Goal: Task Accomplishment & Management: Manage account settings

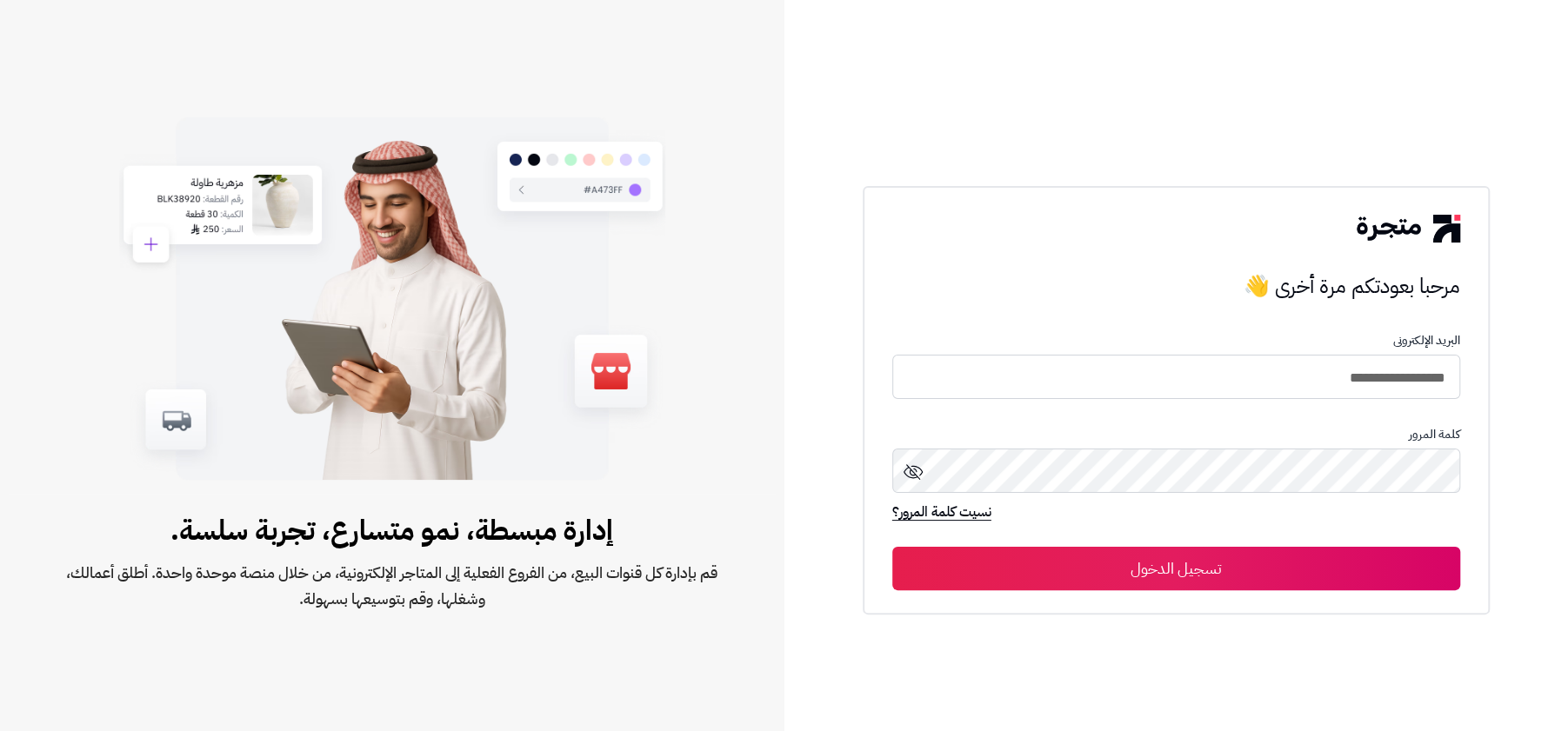
click at [1277, 601] on div "**********" at bounding box center [1176, 400] width 627 height 430
click at [1290, 573] on button "تسجيل الدخول" at bounding box center [1176, 568] width 568 height 44
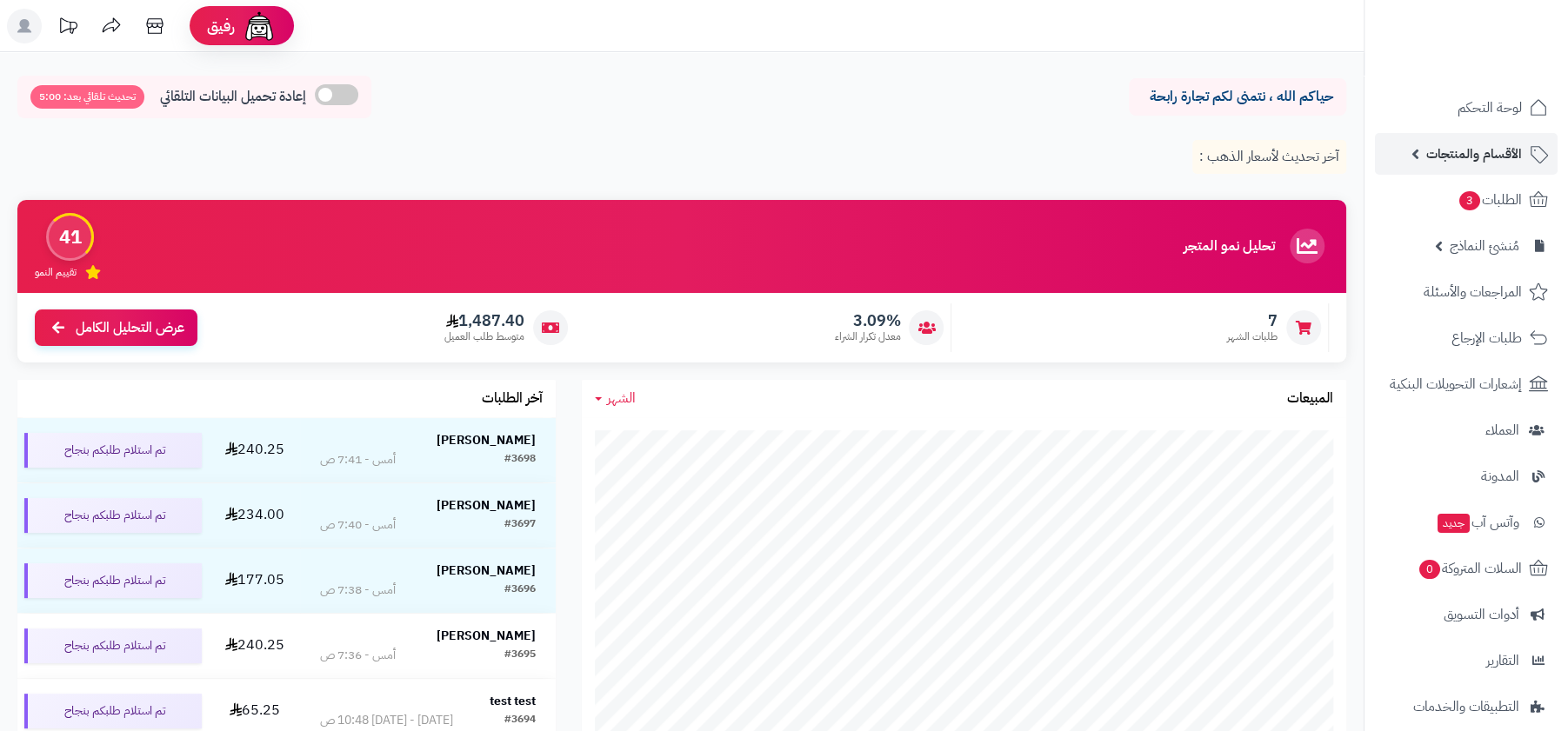
click at [1433, 171] on link "الأقسام والمنتجات" at bounding box center [1466, 154] width 182 height 42
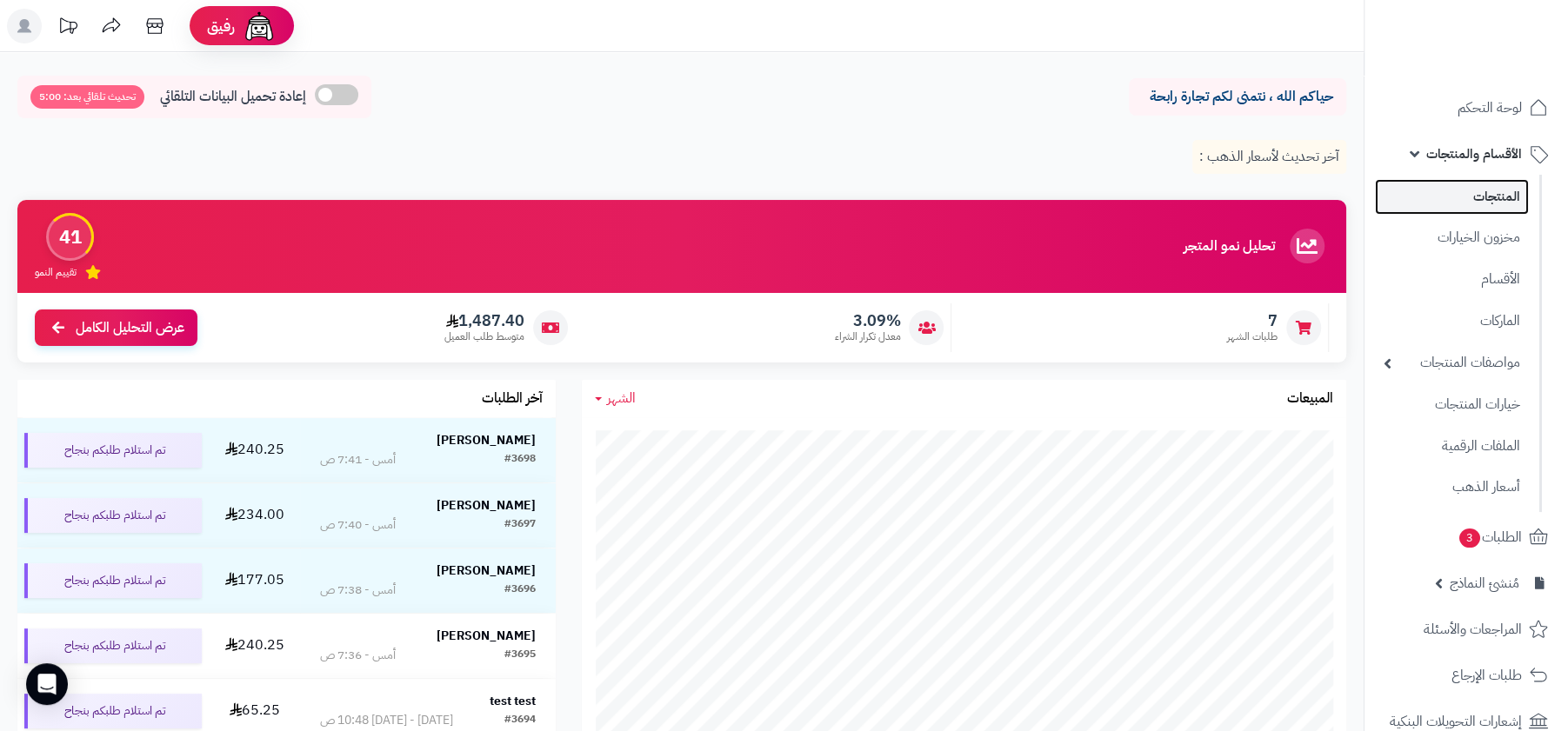
click at [1442, 205] on link "المنتجات" at bounding box center [1452, 197] width 154 height 36
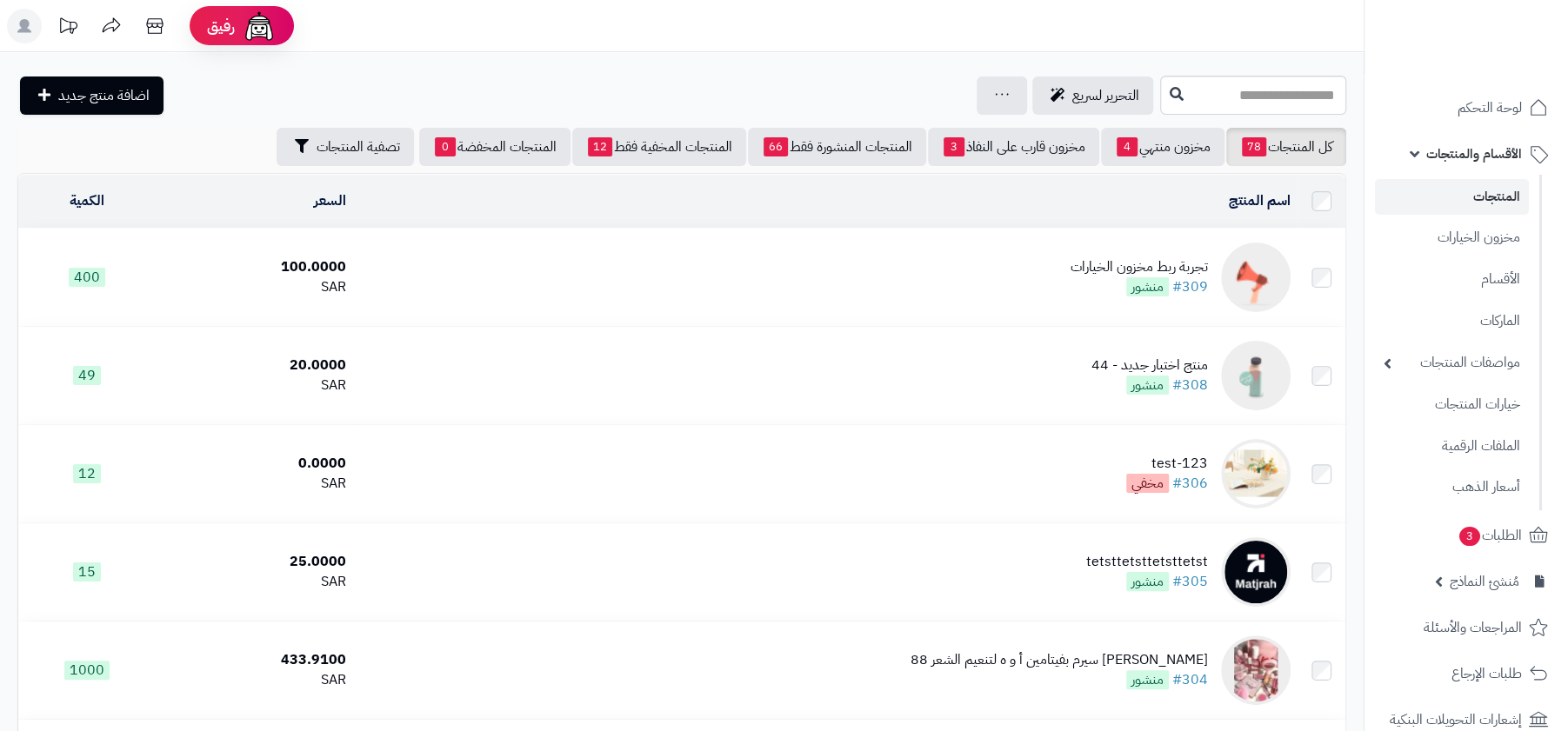
click at [1131, 271] on div "تجربة ربط مخزون الخيارات" at bounding box center [1140, 267] width 138 height 20
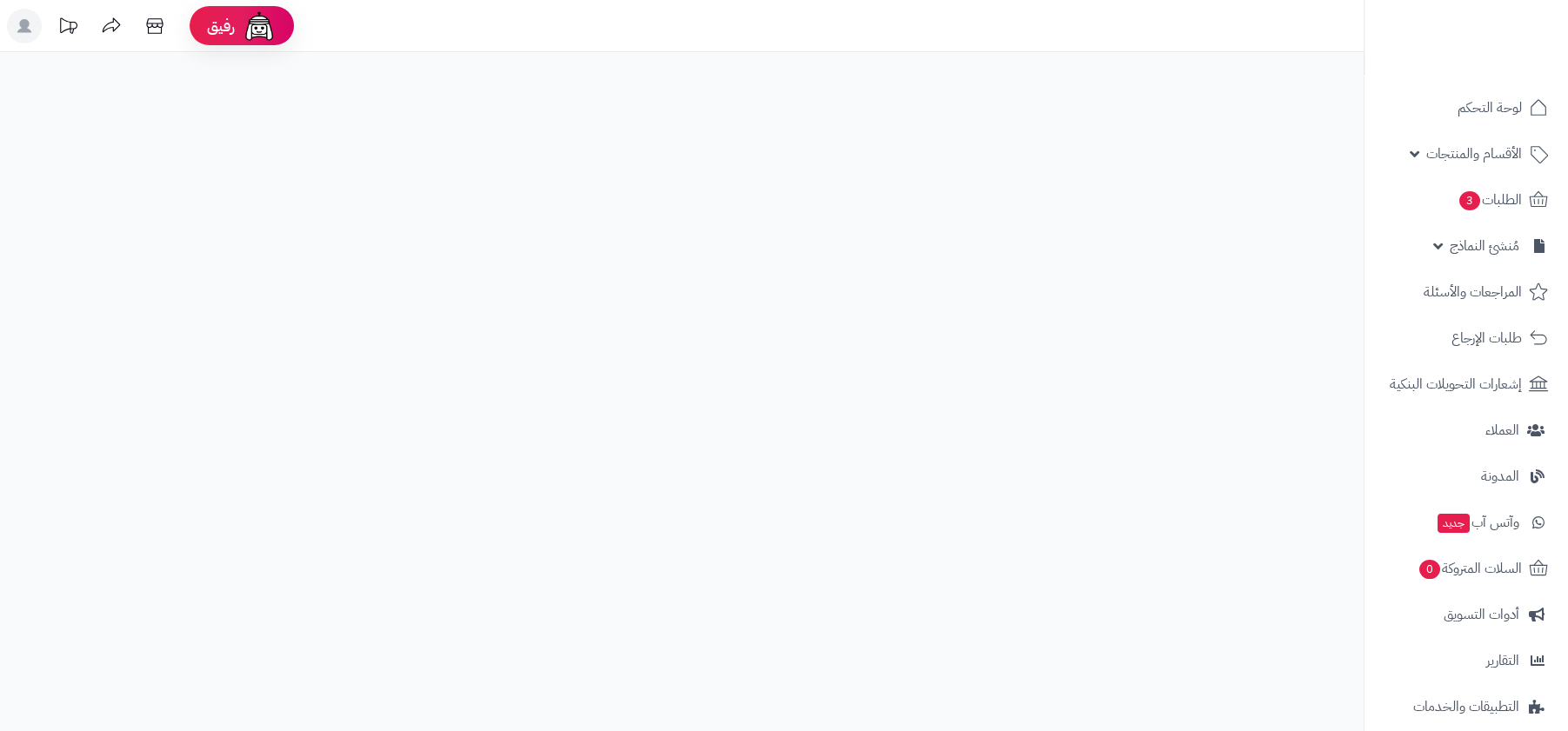
select select
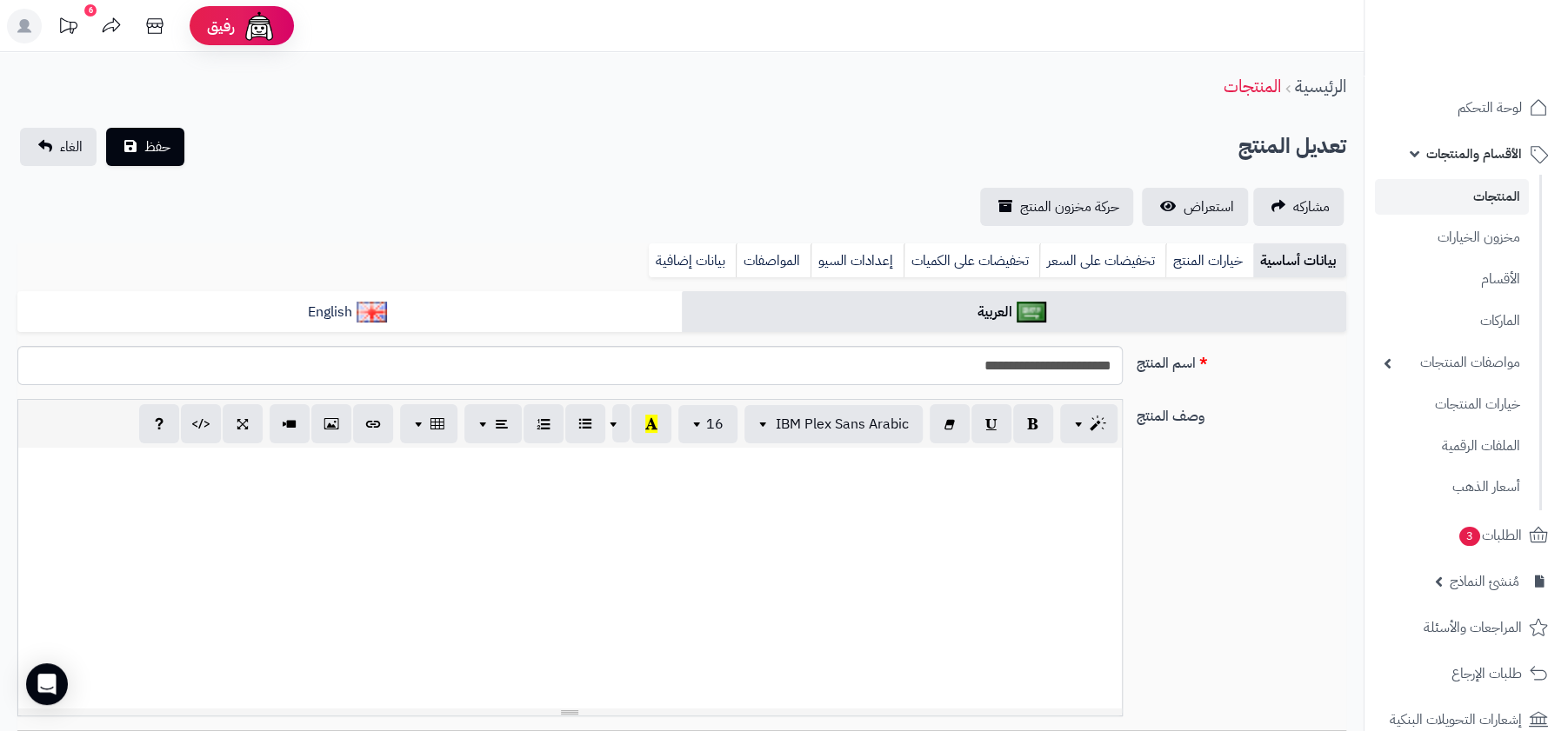
click at [1470, 149] on span "الأقسام والمنتجات" at bounding box center [1473, 154] width 96 height 24
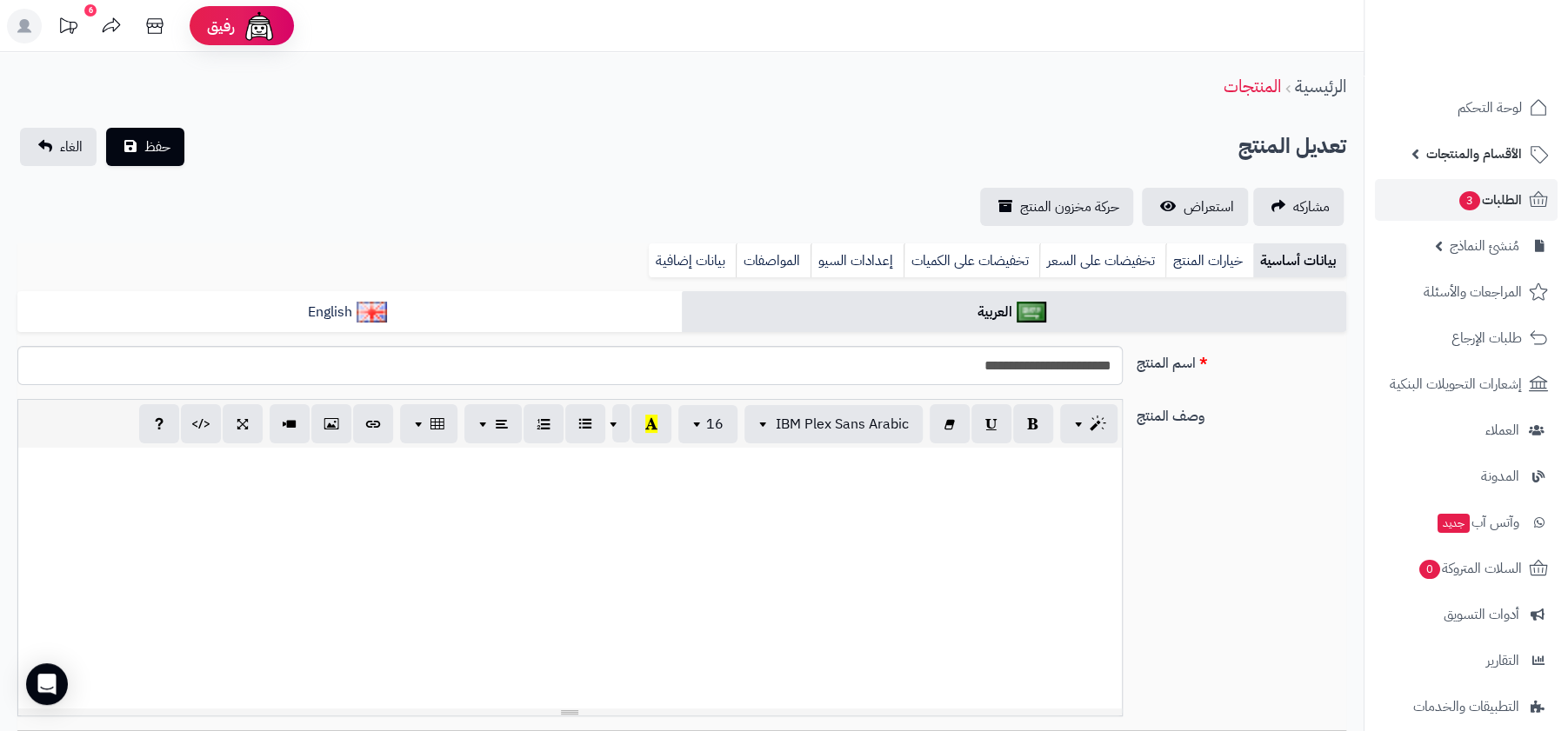
click at [1470, 220] on link "الطلبات 3" at bounding box center [1466, 199] width 182 height 42
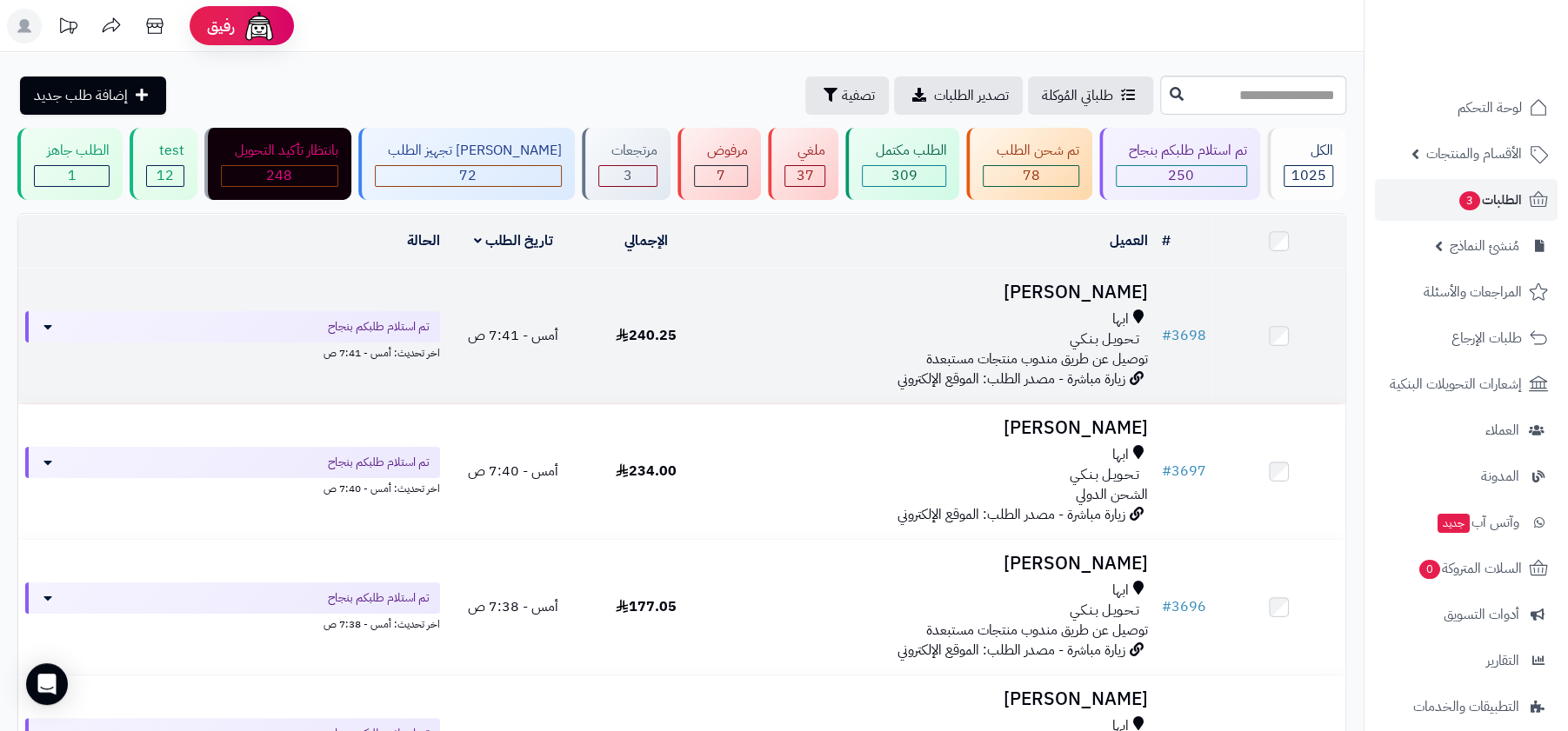
click at [1025, 325] on div "ابها" at bounding box center [933, 319] width 428 height 20
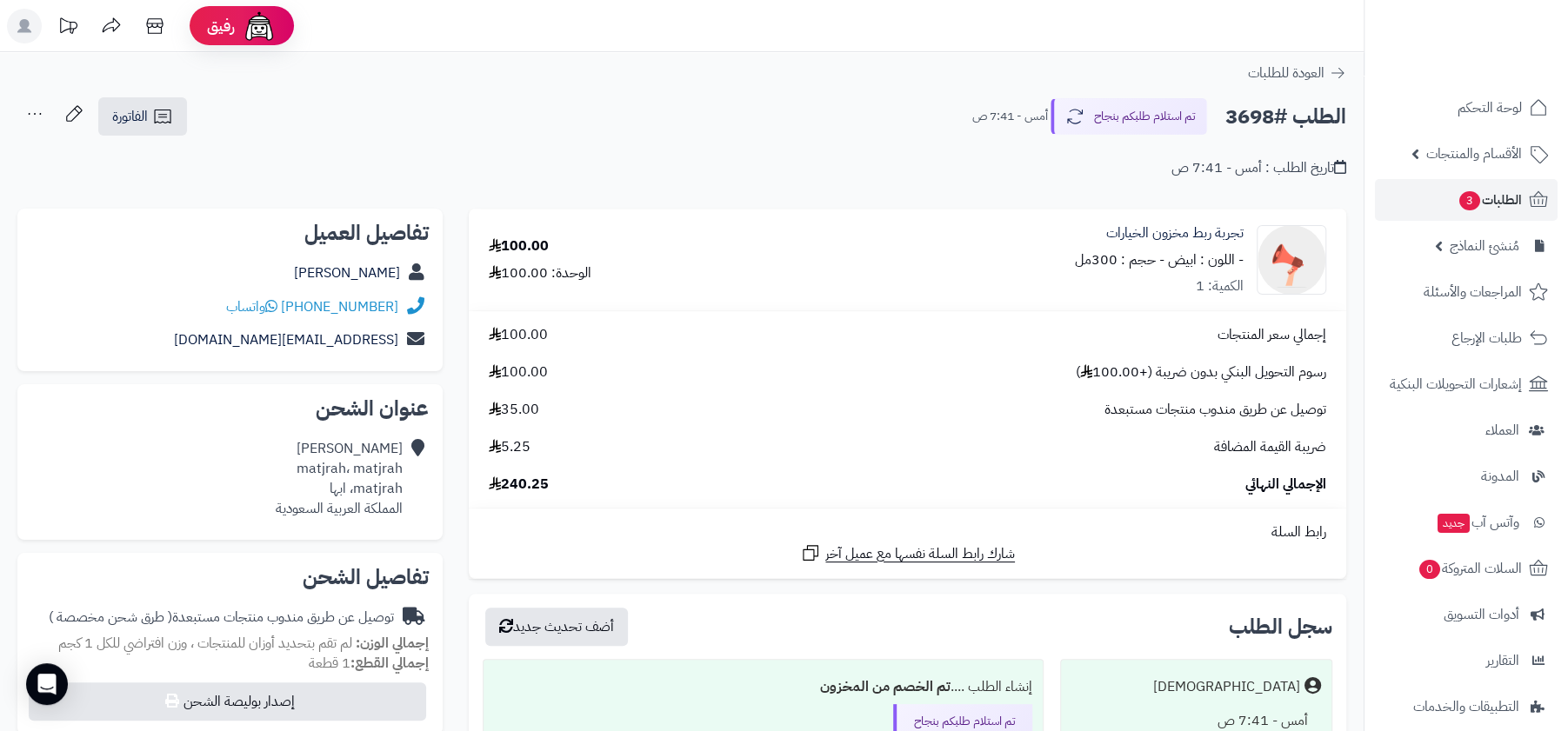
click at [1067, 263] on div "تجربة ربط مخزون الخيارات - اللون : ابيض - حجم : 300مل الكمية: 1" at bounding box center [1051, 260] width 575 height 74
